Goal: Task Accomplishment & Management: Manage account settings

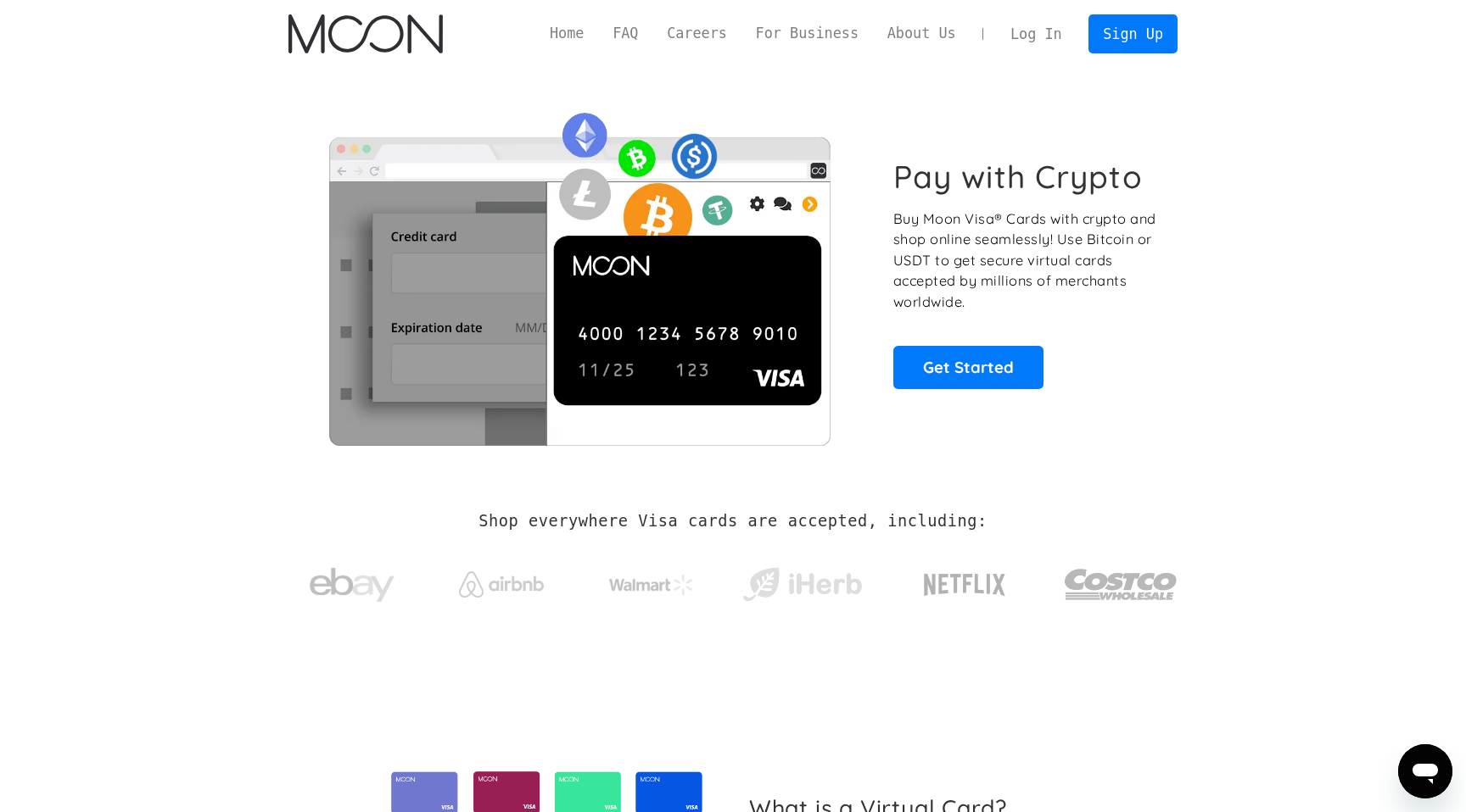
click at [1036, 25] on link "Log In" at bounding box center [1035, 34] width 79 height 37
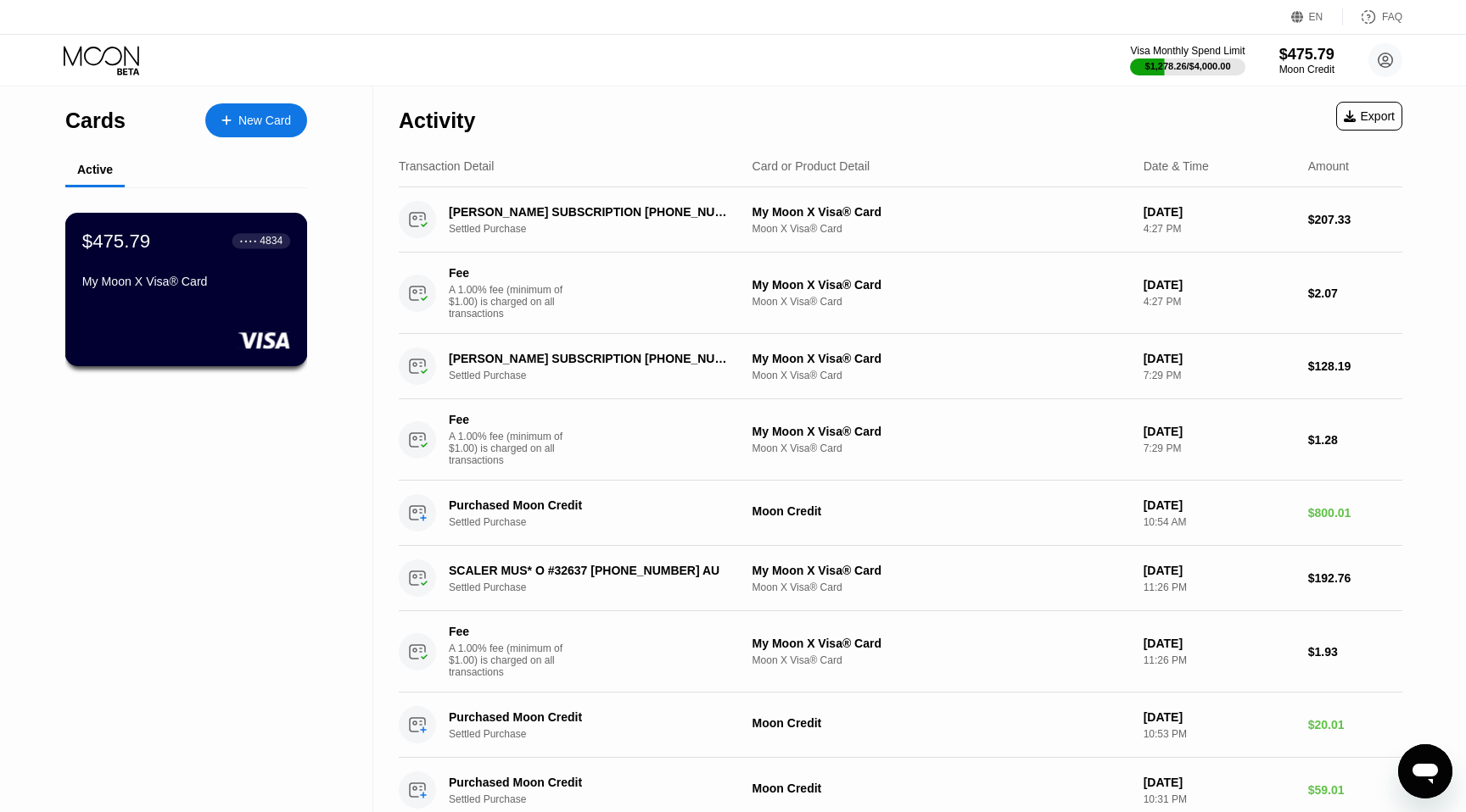
click at [206, 286] on div "My Moon X Visa® Card" at bounding box center [186, 281] width 208 height 13
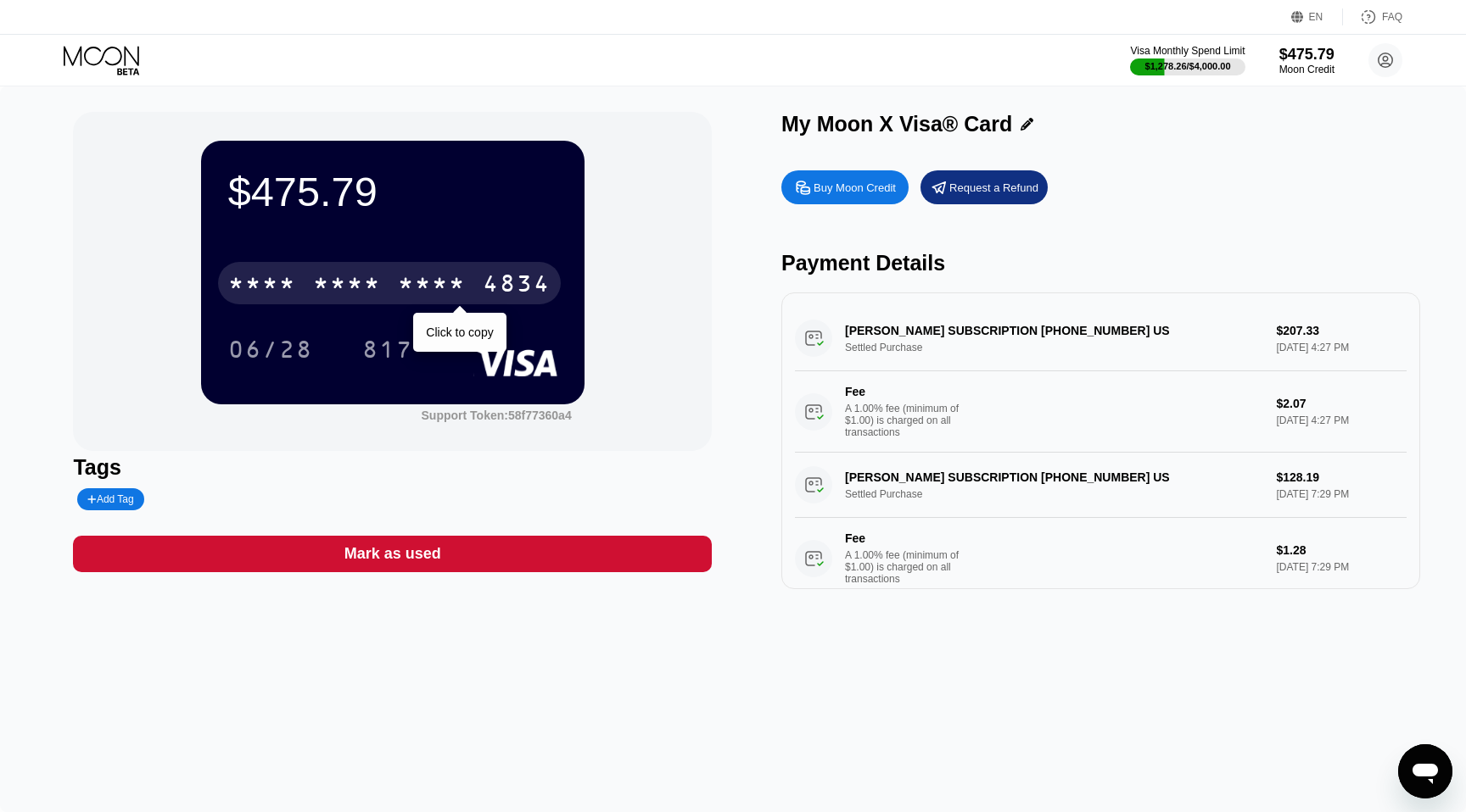
click at [504, 296] on div "4834" at bounding box center [517, 286] width 68 height 27
